Goal: Transaction & Acquisition: Purchase product/service

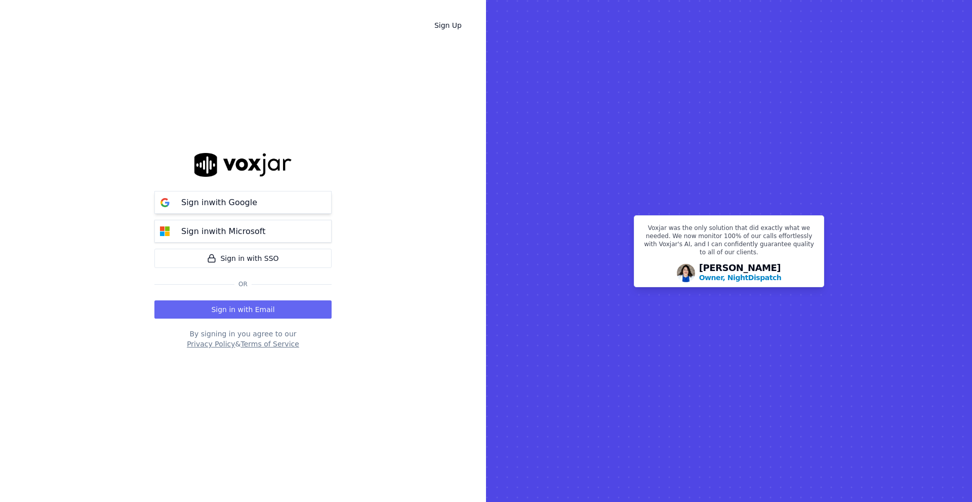
click at [254, 206] on div "Sign in with Google" at bounding box center [219, 202] width 88 height 12
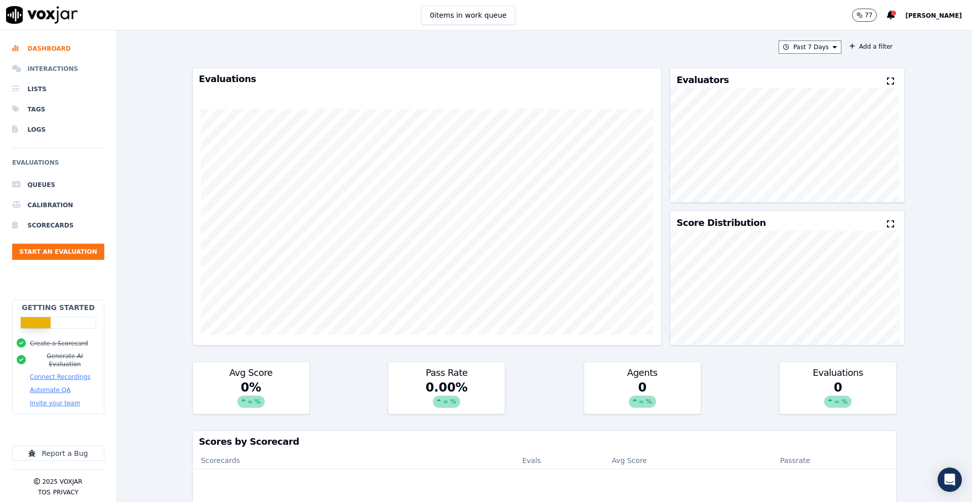
click at [34, 64] on li "Interactions" at bounding box center [58, 69] width 92 height 20
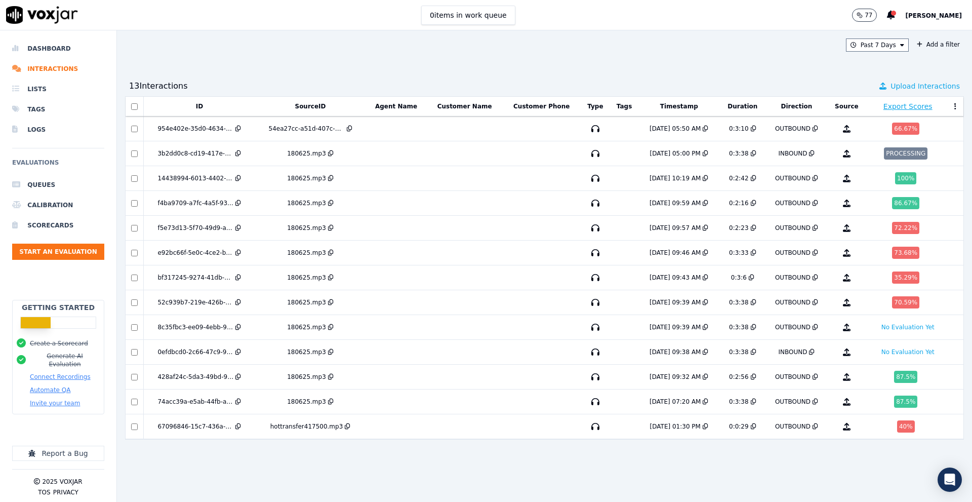
click at [917, 83] on span "Upload Interactions" at bounding box center [925, 86] width 69 height 10
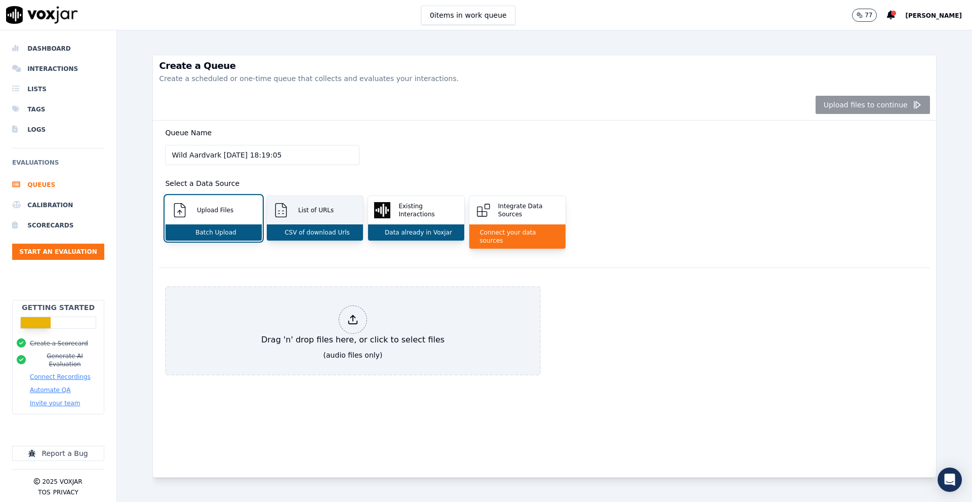
click at [314, 223] on div "List of URLs" at bounding box center [315, 210] width 96 height 28
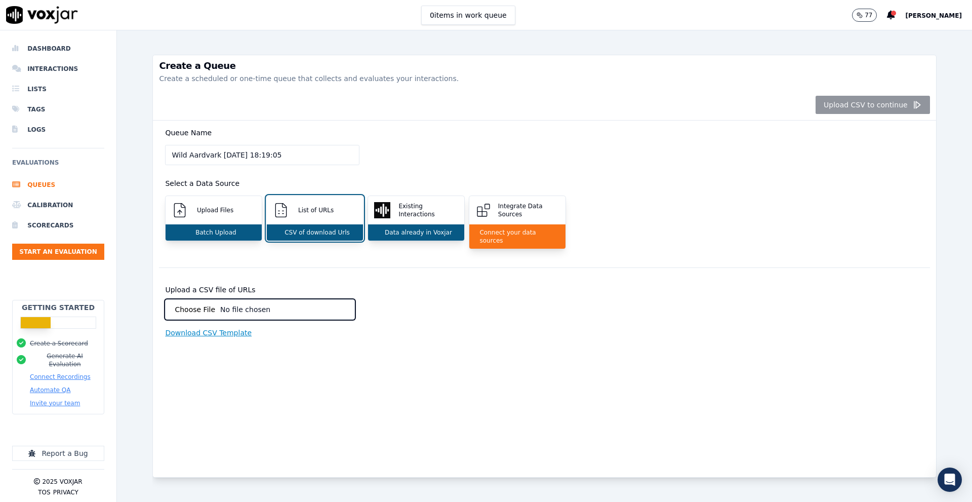
click at [184, 328] on p "Download CSV Template" at bounding box center [208, 333] width 87 height 10
click at [135, 203] on div "Create a Queue Create a scheduled or one-time queue that collects and evaluates…" at bounding box center [544, 265] width 855 height 471
click at [57, 71] on li "Interactions" at bounding box center [58, 69] width 92 height 20
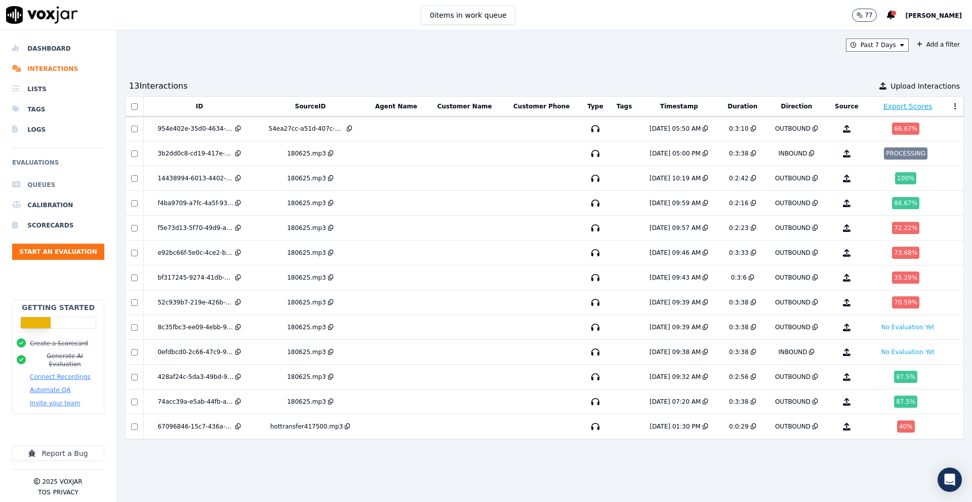
click at [53, 178] on li "Queues" at bounding box center [58, 185] width 92 height 20
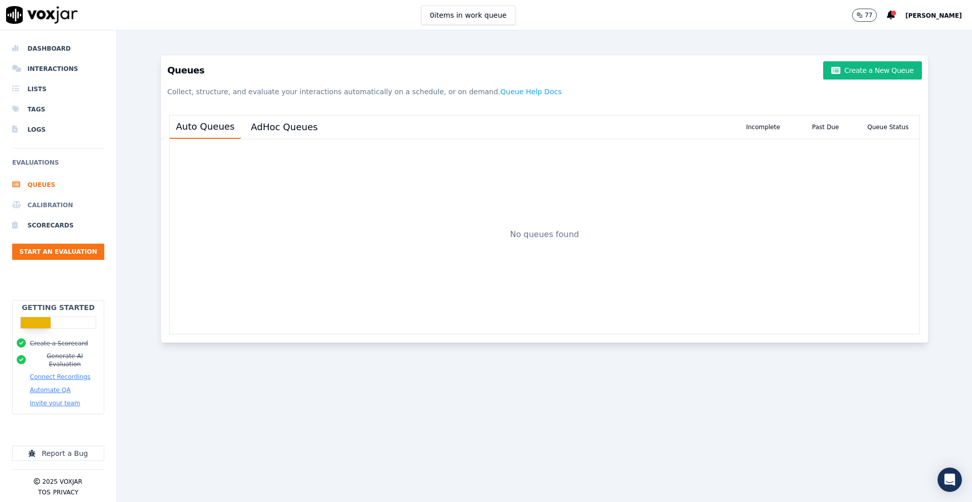
click at [52, 199] on li "Calibration" at bounding box center [58, 205] width 92 height 20
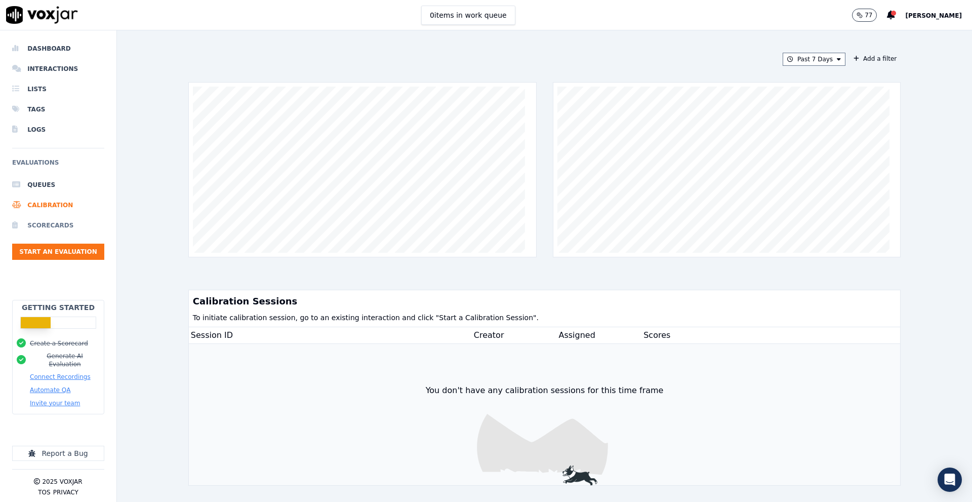
click at [55, 227] on li "Scorecards" at bounding box center [58, 225] width 92 height 20
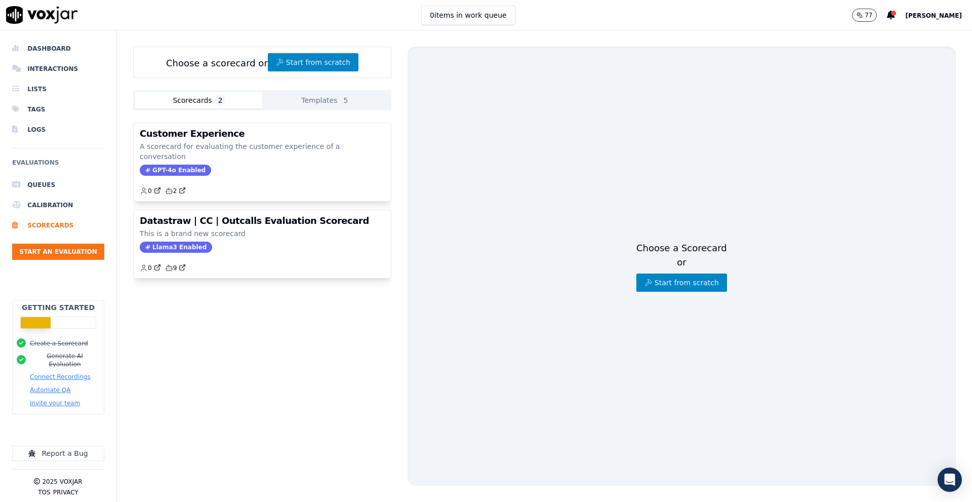
click at [865, 14] on p "77" at bounding box center [869, 15] width 8 height 8
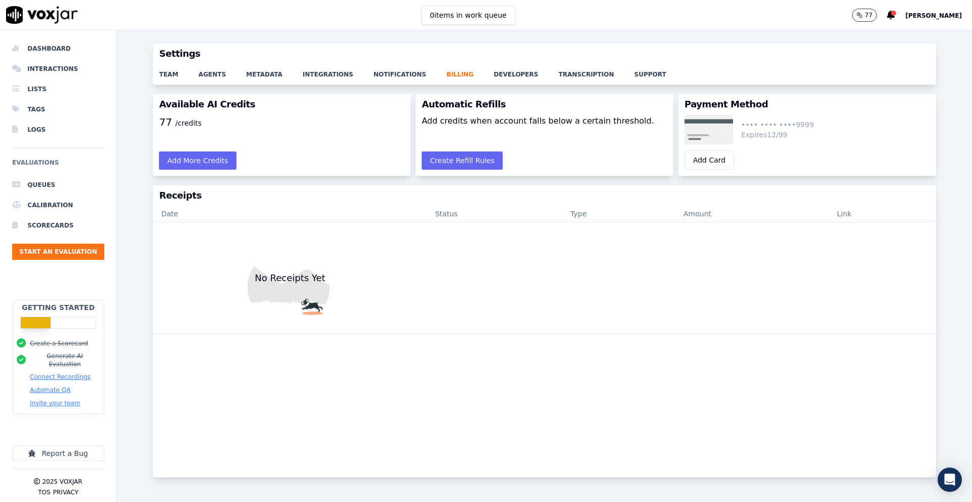
click at [865, 14] on p "77" at bounding box center [869, 15] width 8 height 8
click at [195, 159] on button "Add More Credits" at bounding box center [197, 160] width 77 height 18
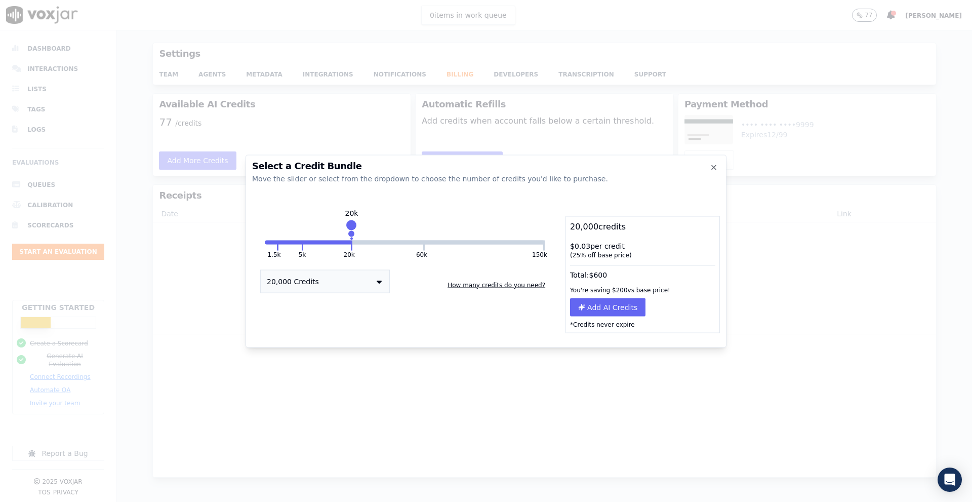
click at [277, 244] on button at bounding box center [278, 245] width 2 height 10
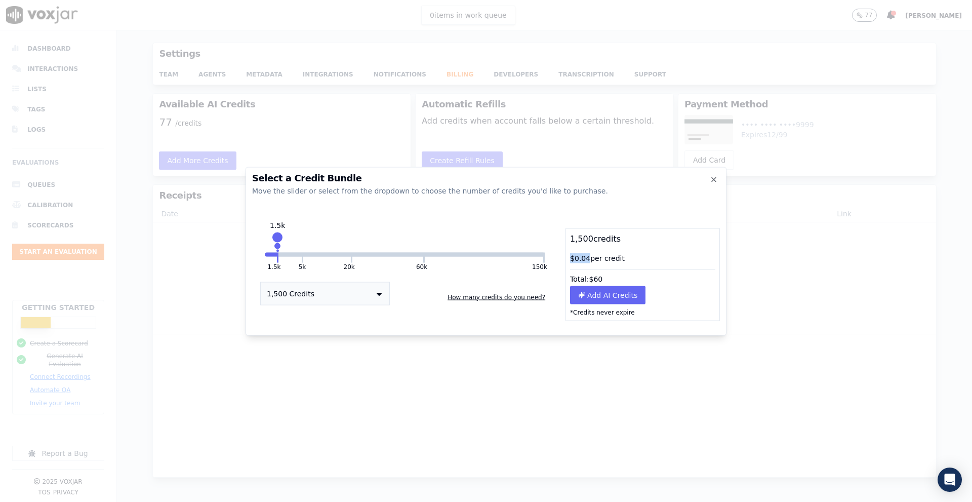
drag, startPoint x: 587, startPoint y: 256, endPoint x: 564, endPoint y: 256, distance: 23.8
click at [564, 256] on div "1.5k 5k 20k 60k 150k 1.5k 1,500 Credits How many credits do you need? 1,500 cre…" at bounding box center [486, 274] width 468 height 93
drag, startPoint x: 609, startPoint y: 279, endPoint x: 568, endPoint y: 269, distance: 42.3
click at [568, 269] on div "Total: $ 60" at bounding box center [642, 276] width 153 height 19
click at [711, 180] on icon "button" at bounding box center [714, 179] width 8 height 8
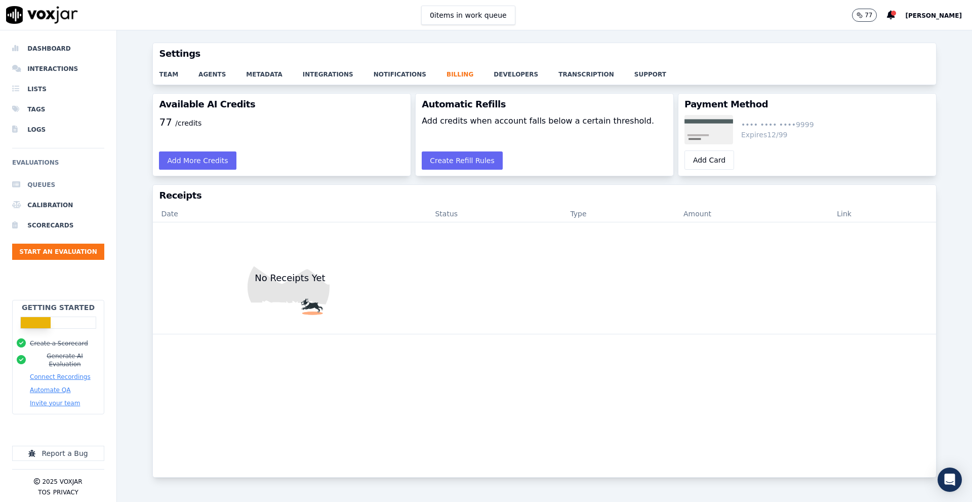
click at [42, 190] on li "Queues" at bounding box center [58, 185] width 92 height 20
